Goal: Information Seeking & Learning: Learn about a topic

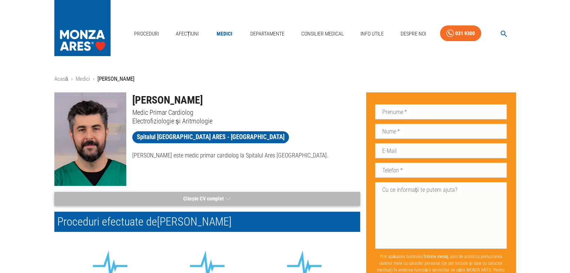
click at [205, 199] on button "Citește CV complet" at bounding box center [207, 199] width 306 height 14
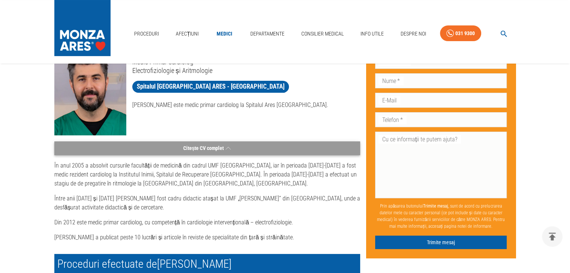
scroll to position [112, 0]
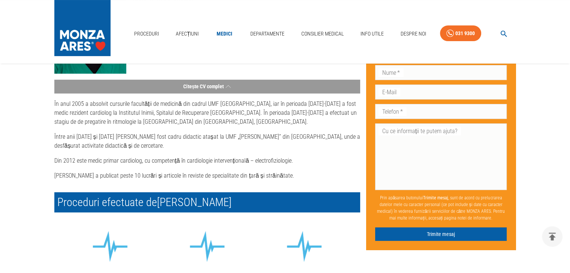
click at [231, 122] on p "În anul 2005 a absolvit cursurile facultății de medicină din cadrul UMF [GEOGRA…" at bounding box center [207, 113] width 306 height 27
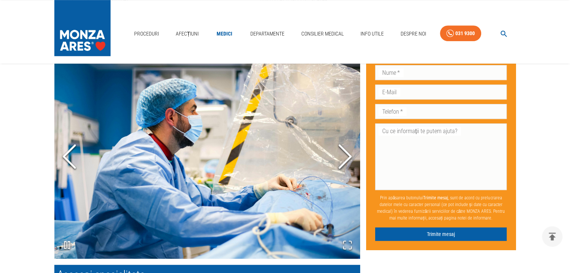
scroll to position [449, 0]
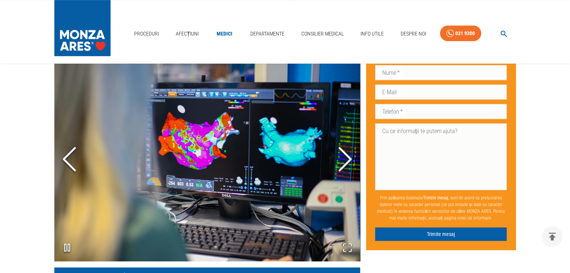
click at [346, 161] on icon "Next Slide" at bounding box center [345, 159] width 22 height 45
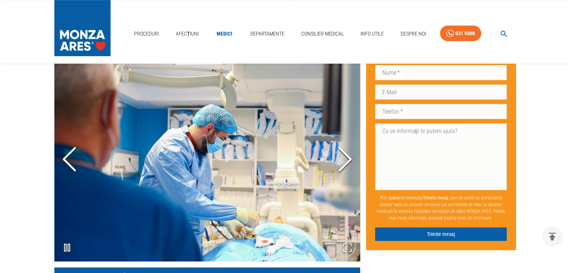
click at [346, 161] on icon "Next Slide" at bounding box center [345, 159] width 22 height 45
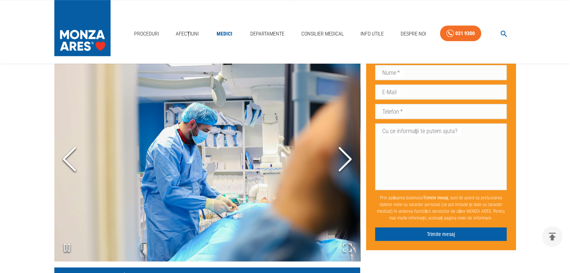
click at [346, 161] on icon "Next Slide" at bounding box center [345, 159] width 22 height 45
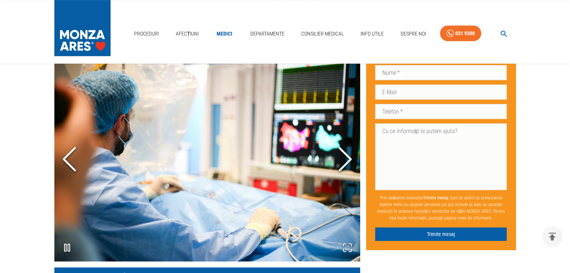
click at [346, 161] on icon "Next Slide" at bounding box center [345, 159] width 22 height 45
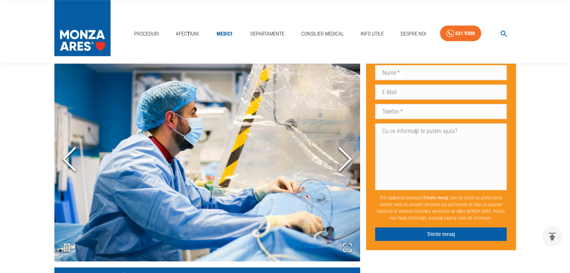
click at [346, 161] on icon "Next Slide" at bounding box center [345, 159] width 22 height 45
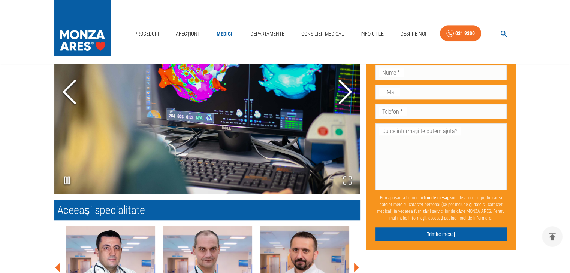
scroll to position [599, 0]
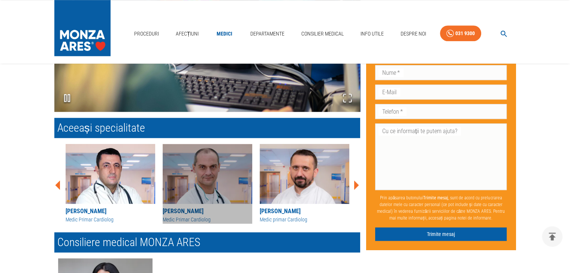
click at [198, 178] on img at bounding box center [208, 174] width 90 height 60
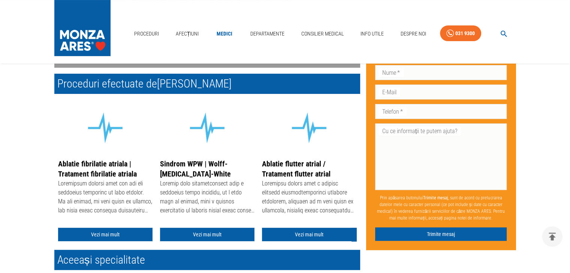
scroll to position [75, 0]
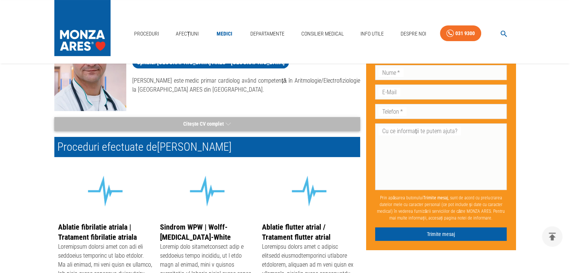
click at [202, 122] on button "Citește CV complet" at bounding box center [207, 124] width 306 height 14
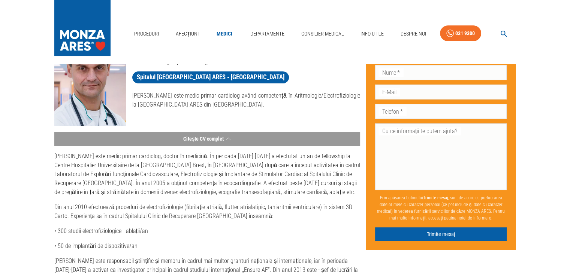
scroll to position [0, 0]
